Goal: Information Seeking & Learning: Learn about a topic

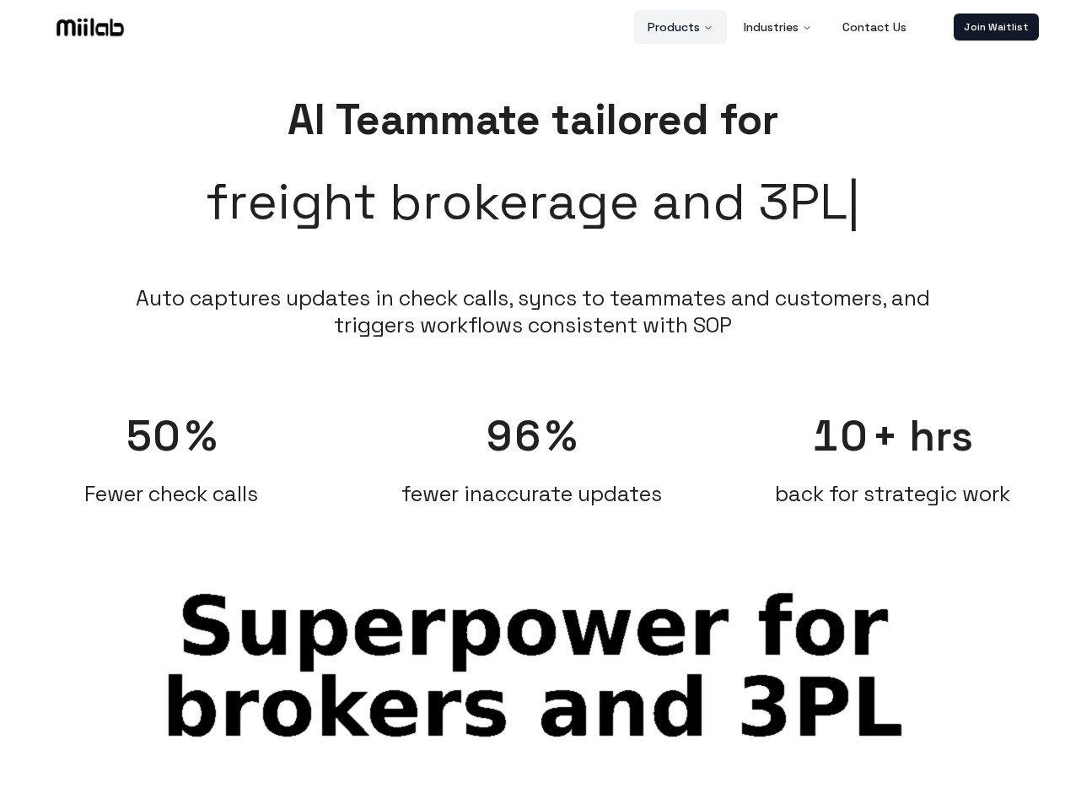
click at [681, 27] on button "Products" at bounding box center [680, 27] width 93 height 34
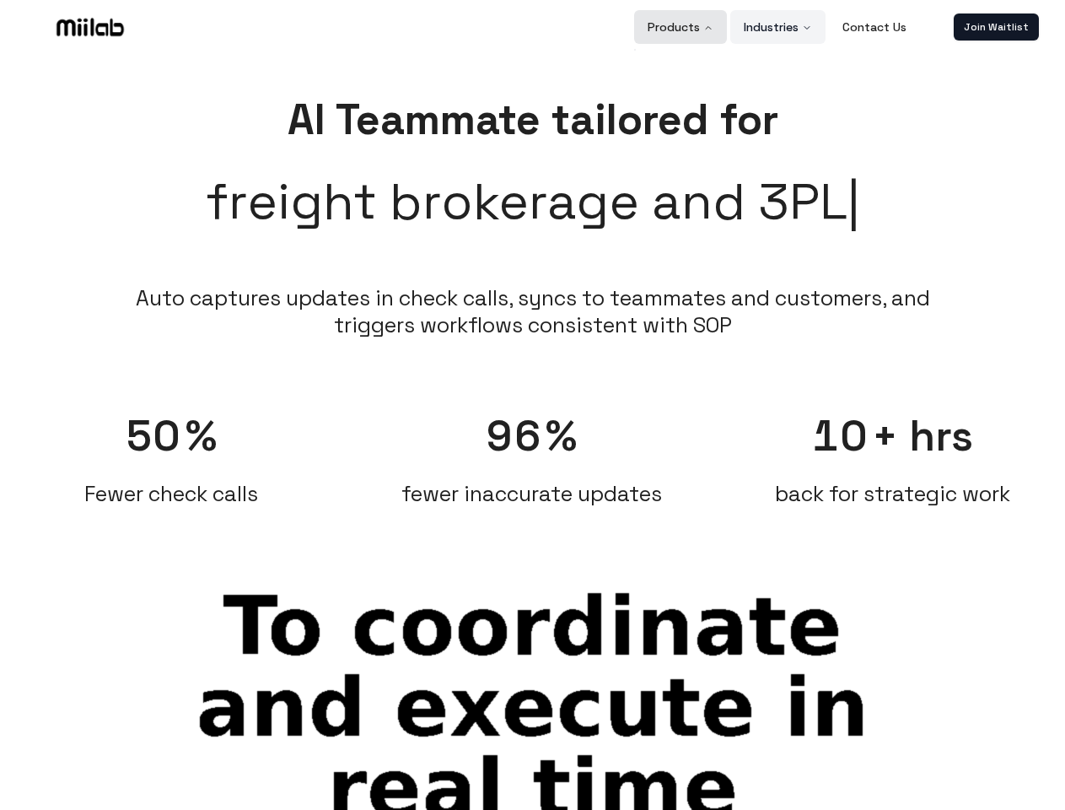
click at [778, 27] on button "Industries" at bounding box center [777, 27] width 95 height 34
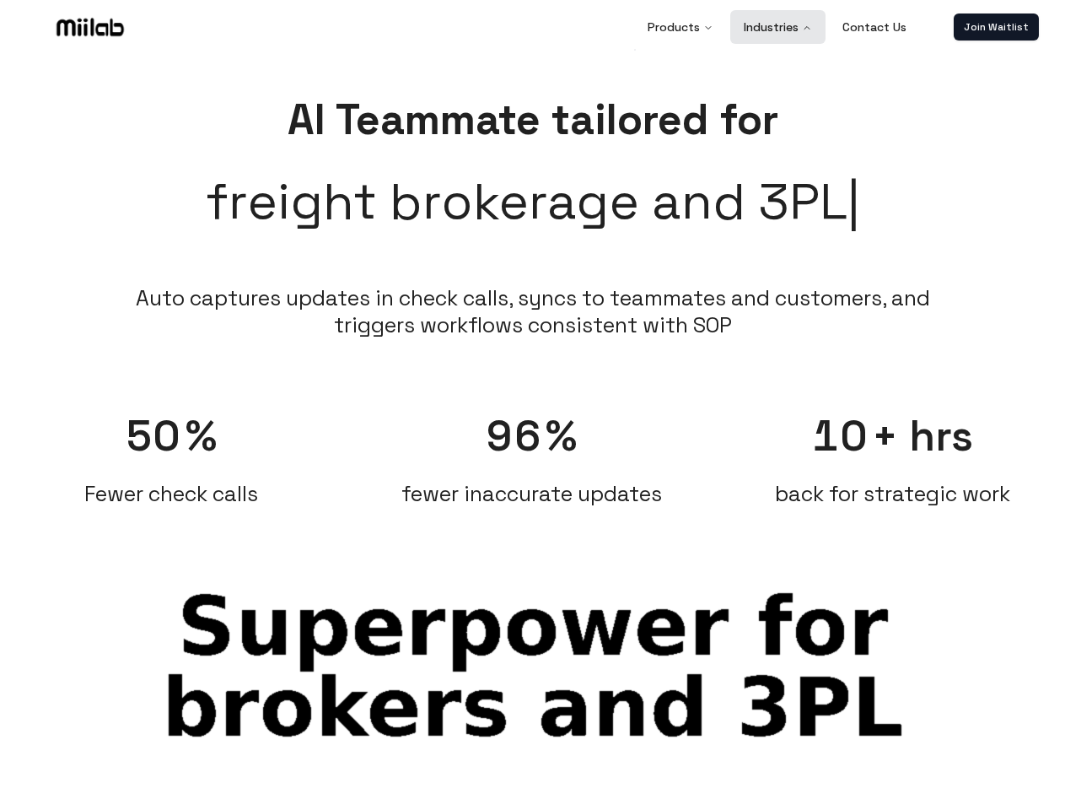
click at [996, 27] on link "Join Waitlist" at bounding box center [996, 26] width 85 height 27
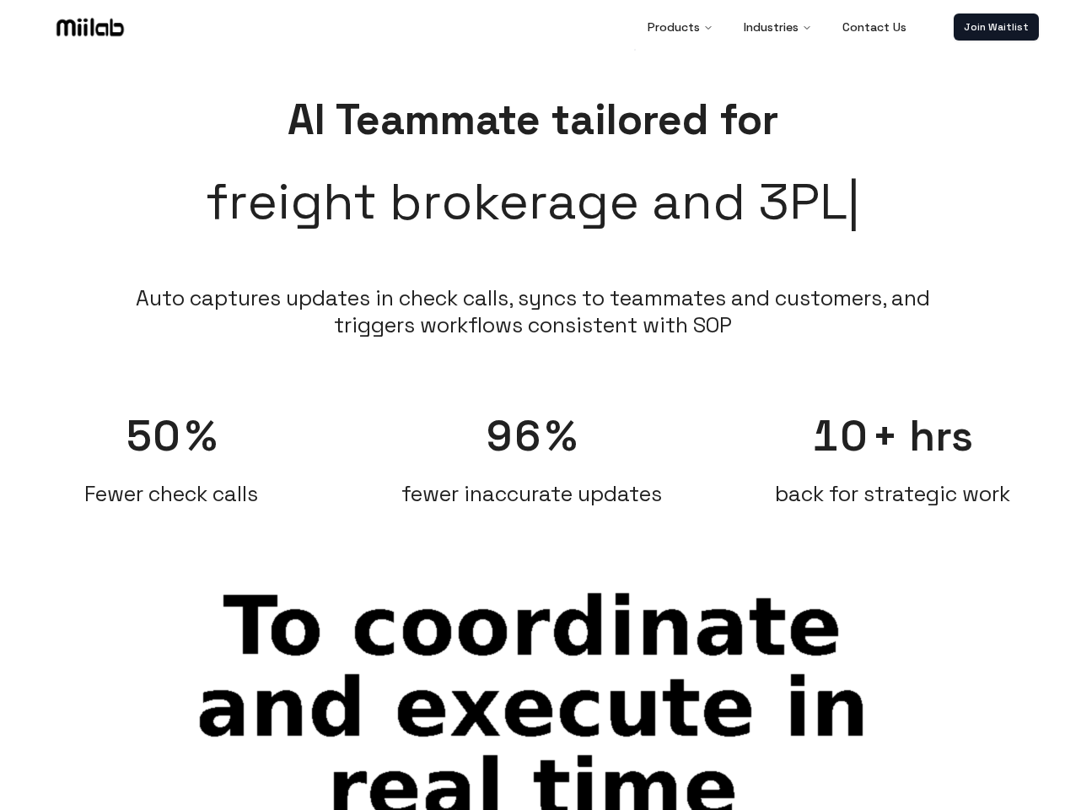
click at [171, 450] on span "50" at bounding box center [154, 436] width 57 height 54
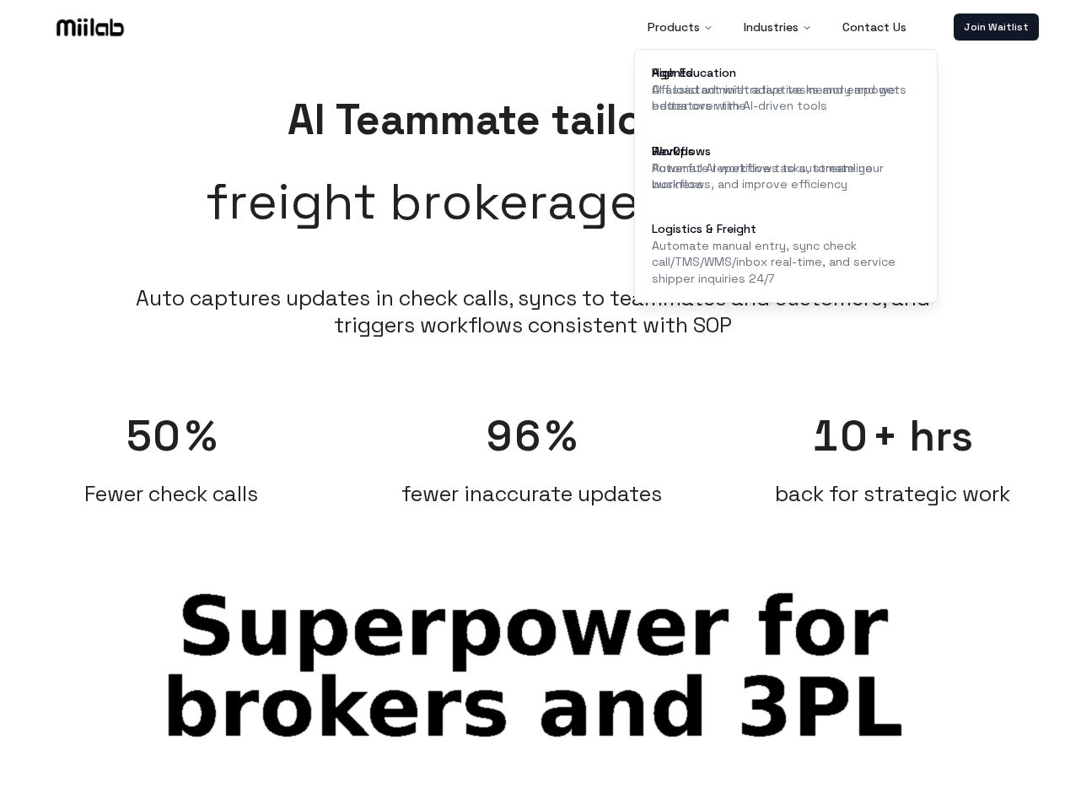
click at [532, 450] on span "96" at bounding box center [515, 436] width 56 height 54
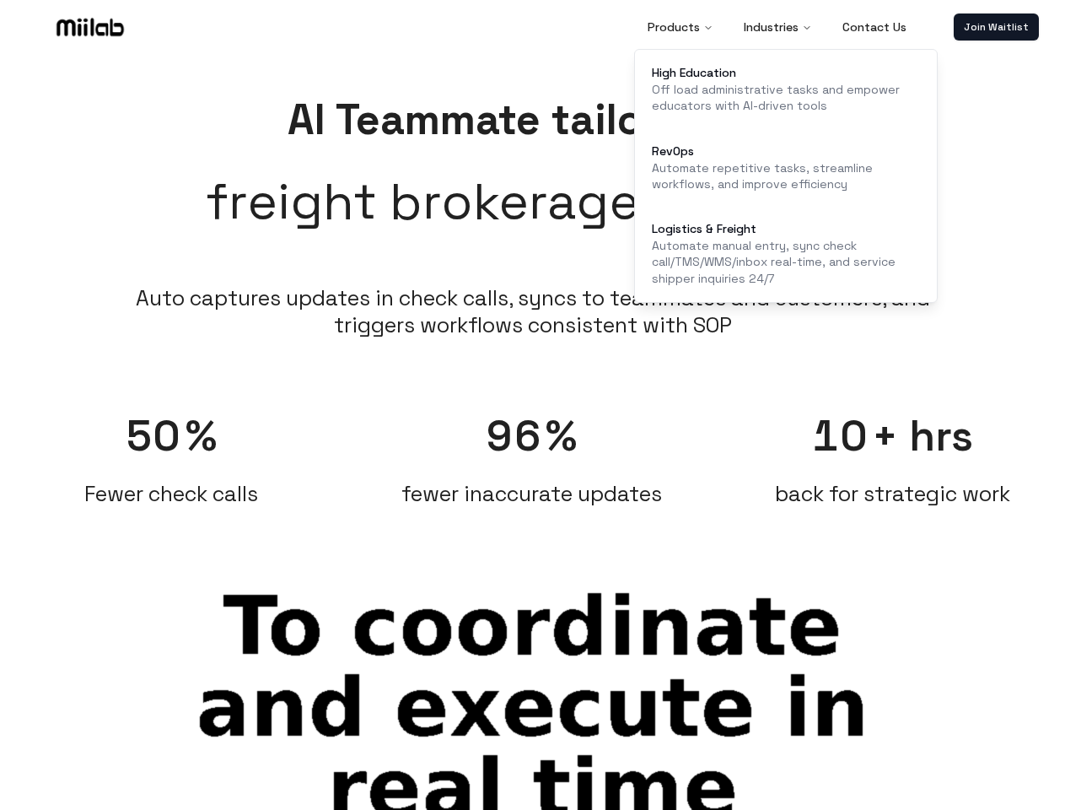
click at [893, 450] on div "10 + hrs back for strategic work" at bounding box center [893, 449] width 344 height 115
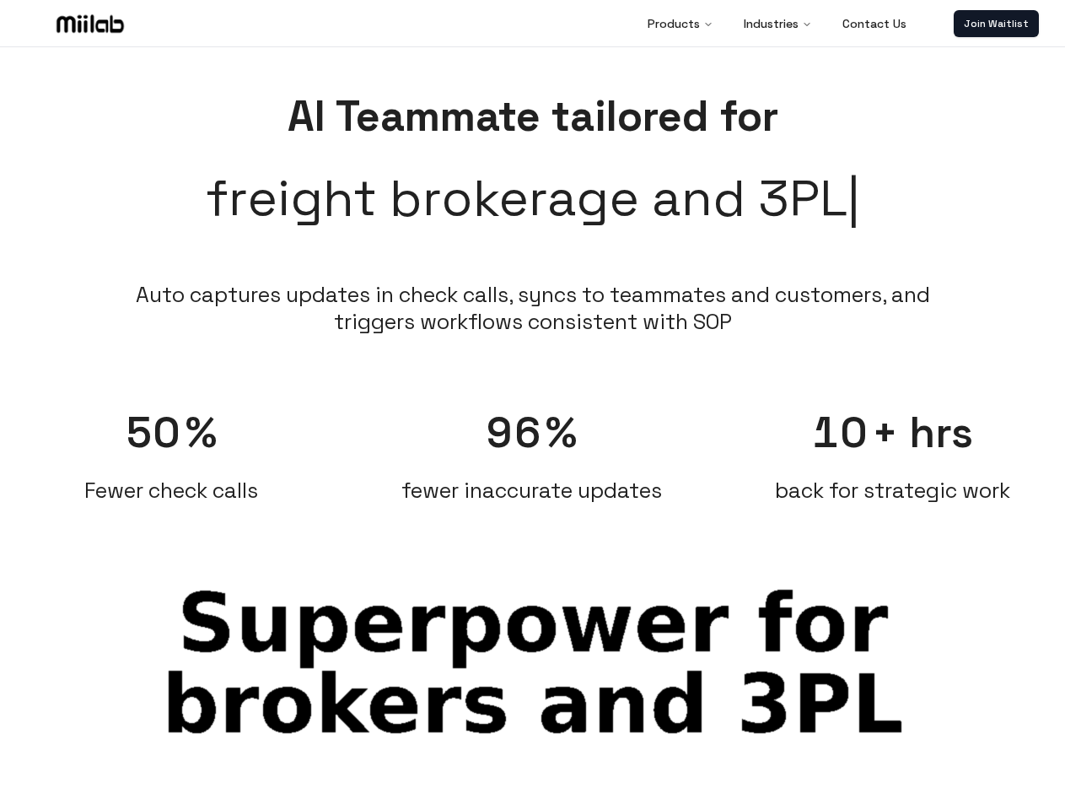
click at [127, 807] on span "Auto sync" at bounding box center [126, 820] width 111 height 27
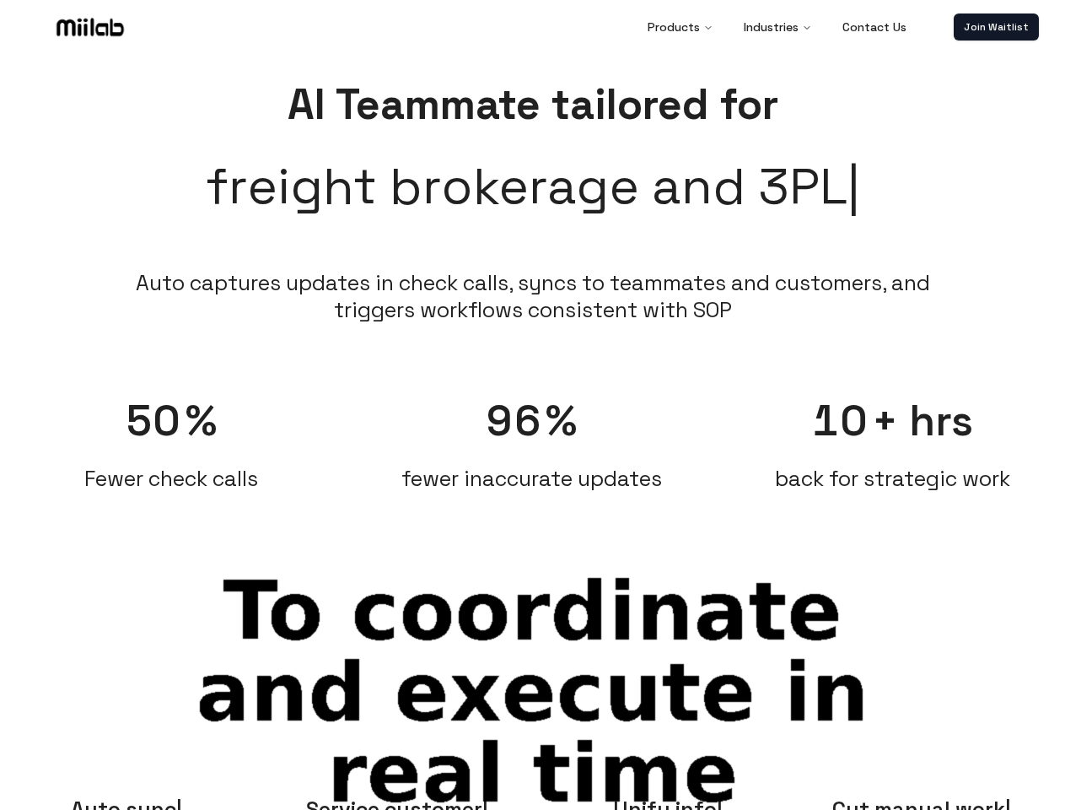
click at [397, 801] on span "Service customer" at bounding box center [397, 808] width 182 height 27
click at [668, 801] on span "Unify info" at bounding box center [668, 808] width 110 height 27
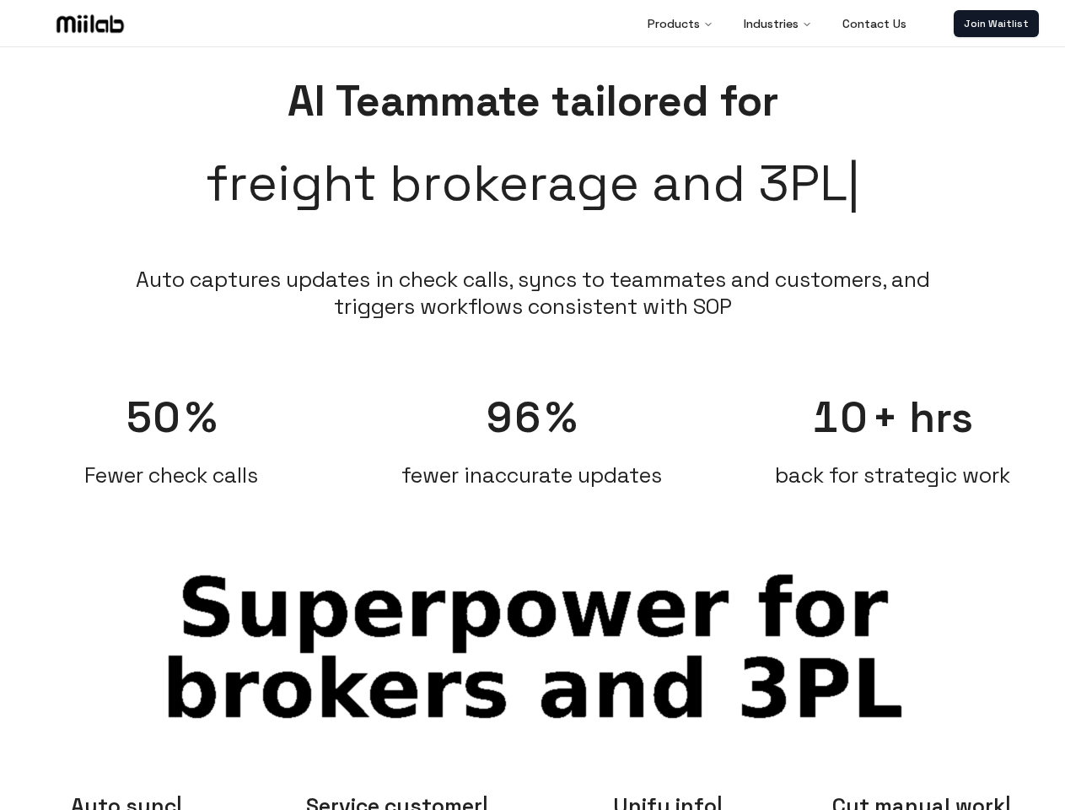
click at [938, 801] on span "Cut manual work" at bounding box center [921, 805] width 179 height 27
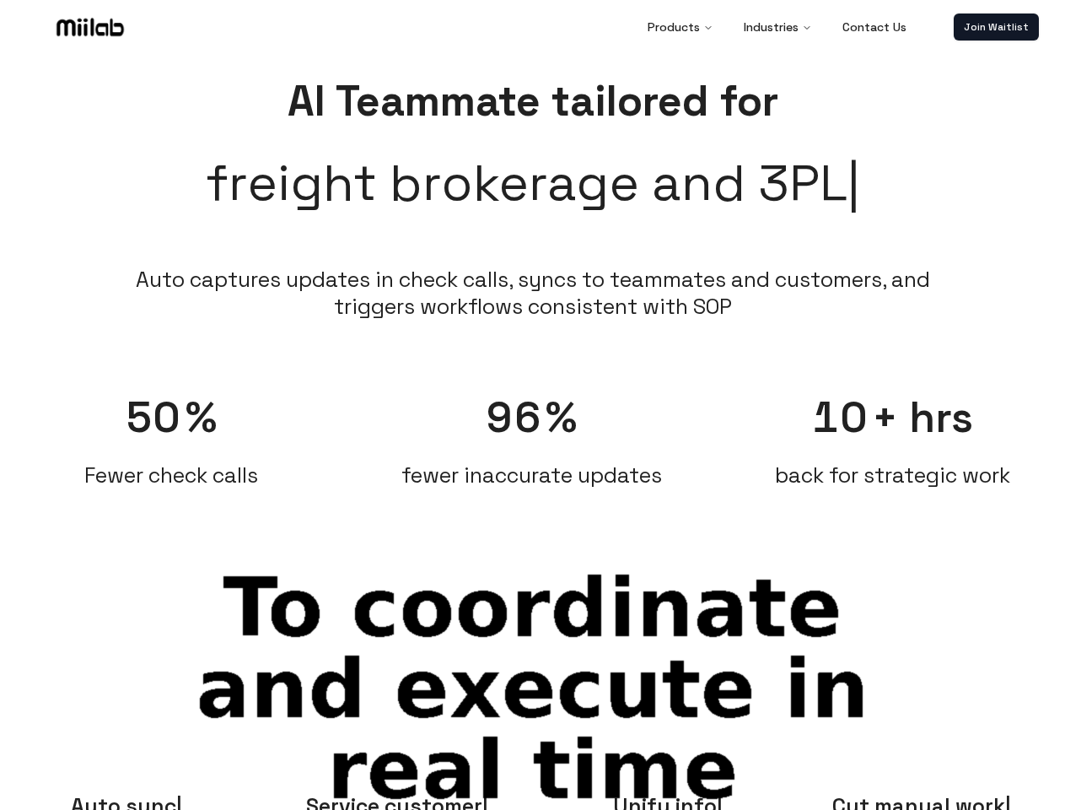
scroll to position [15, 0]
